Goal: Information Seeking & Learning: Check status

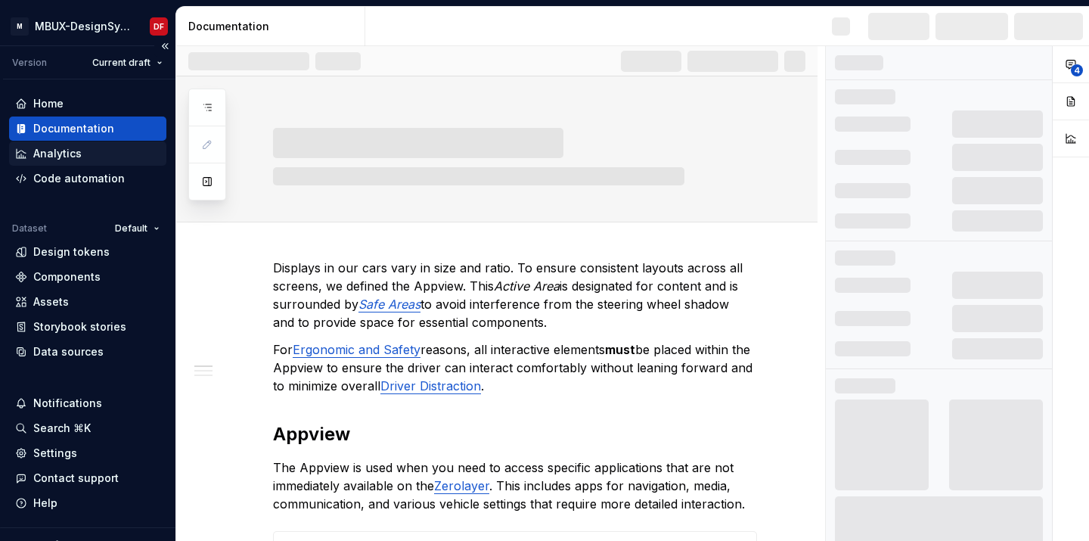
click at [74, 155] on div "Analytics" at bounding box center [57, 153] width 48 height 15
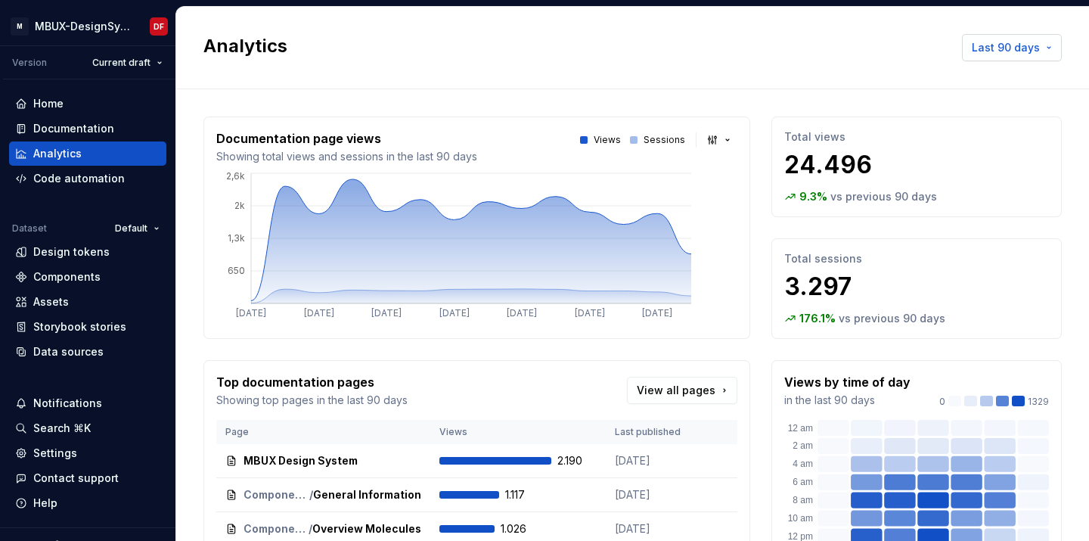
click at [1011, 49] on span "Last 90 days" at bounding box center [1006, 47] width 68 height 15
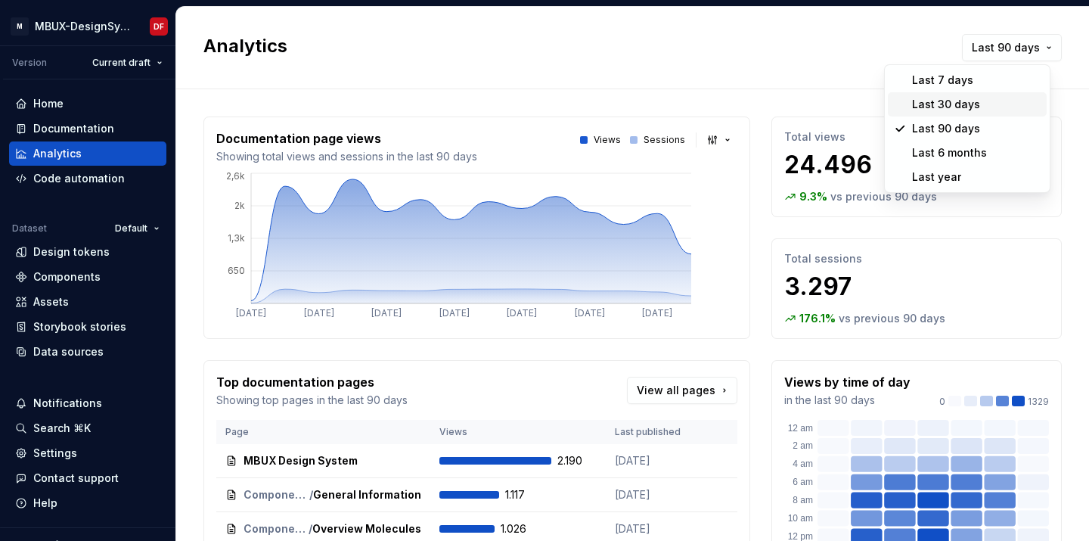
click at [976, 100] on div "Last 30 days" at bounding box center [946, 104] width 68 height 15
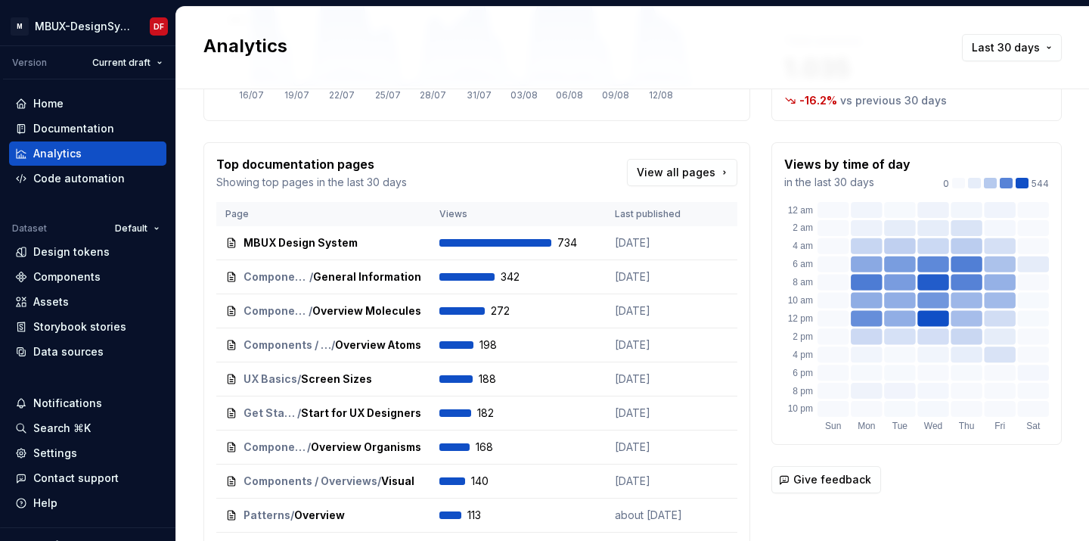
scroll to position [199, 0]
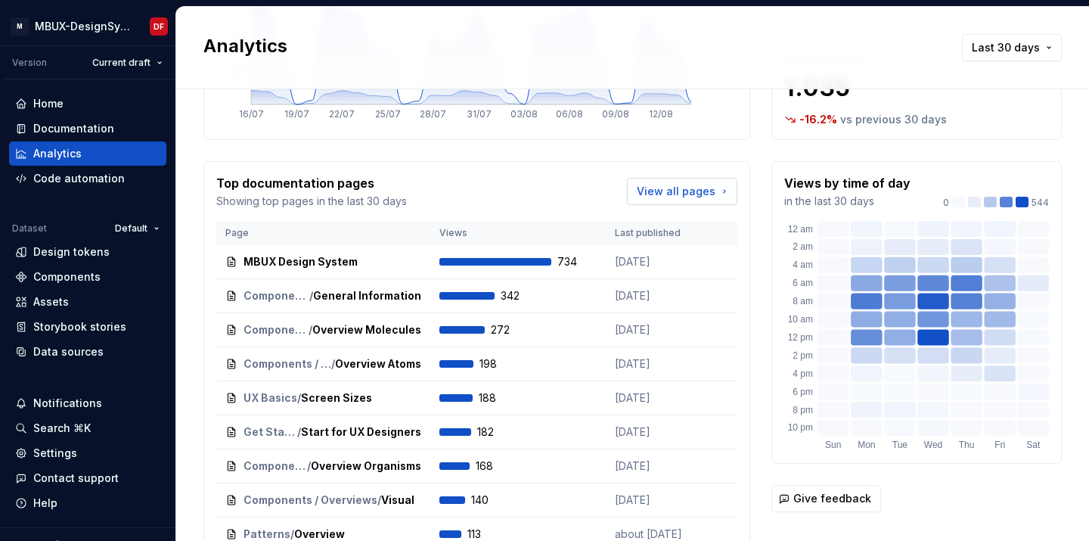
click at [688, 196] on span "View all pages" at bounding box center [676, 191] width 79 height 15
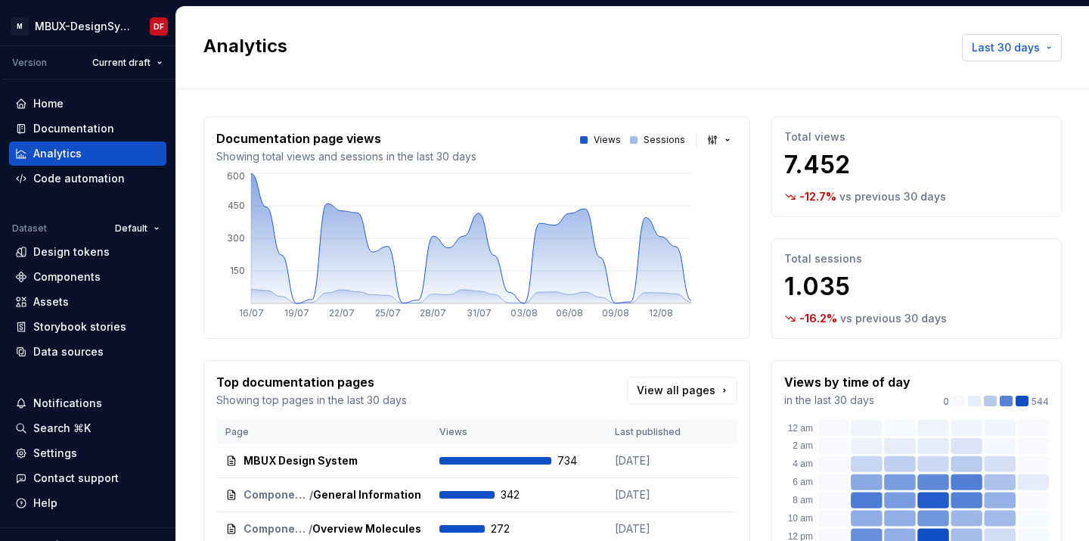
click at [993, 53] on span "Last 30 days" at bounding box center [1006, 47] width 68 height 15
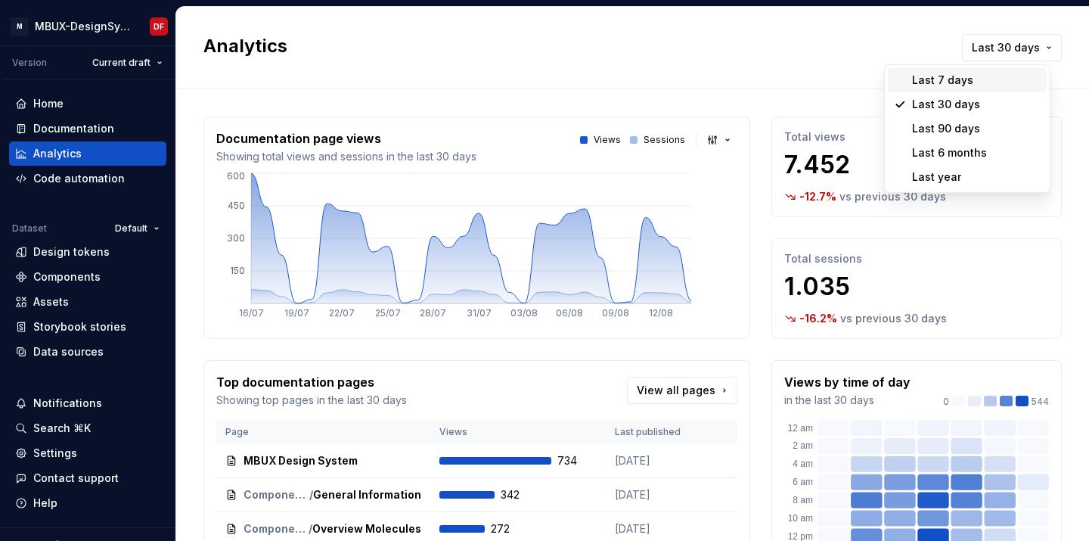
click at [974, 75] on div "Last 7 days" at bounding box center [976, 80] width 129 height 15
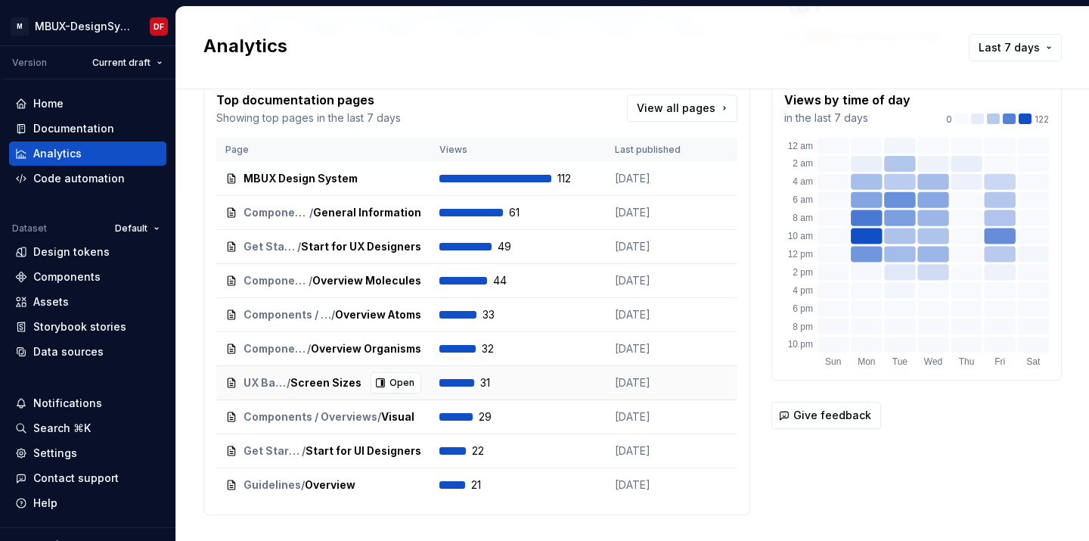
scroll to position [284, 0]
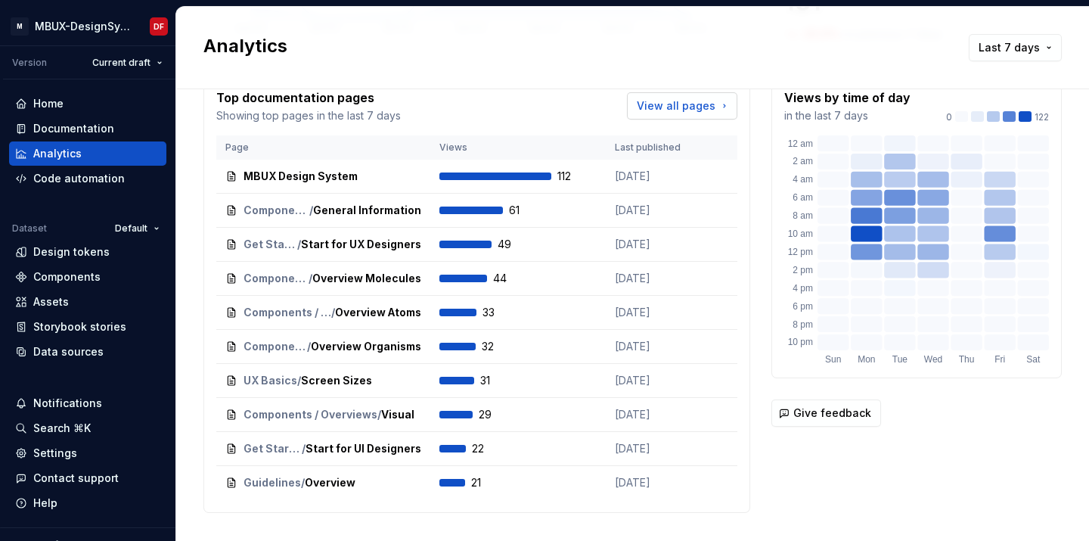
click at [697, 107] on span "View all pages" at bounding box center [676, 105] width 79 height 15
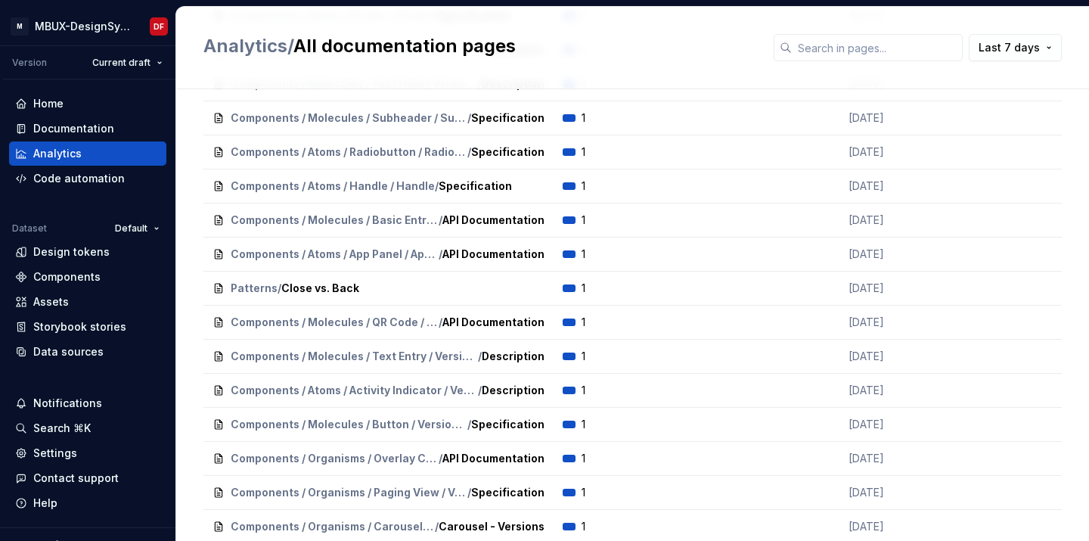
scroll to position [6104, 0]
